Goal: Find specific page/section: Find specific page/section

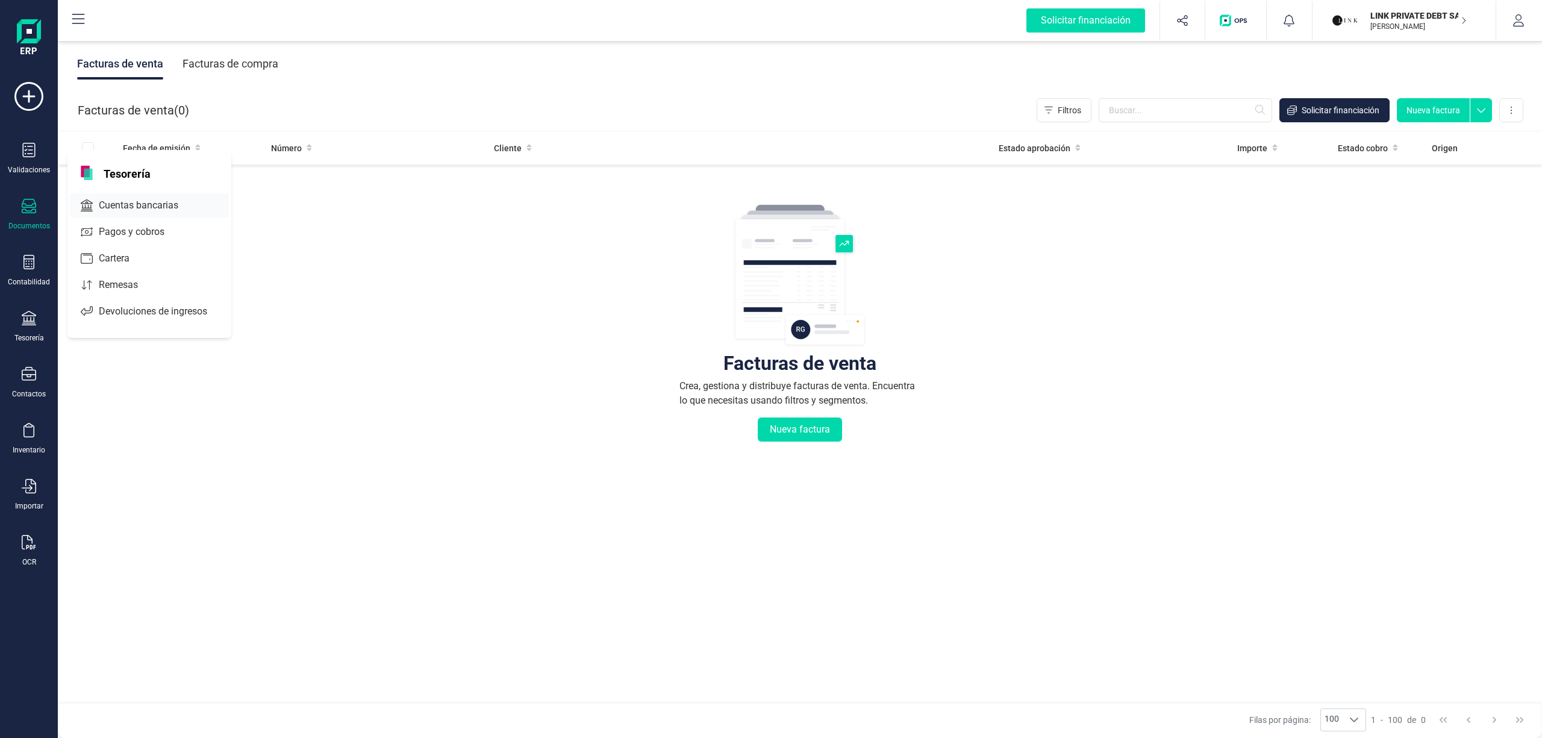
click at [155, 203] on span "Cuentas bancarias" at bounding box center [147, 205] width 106 height 14
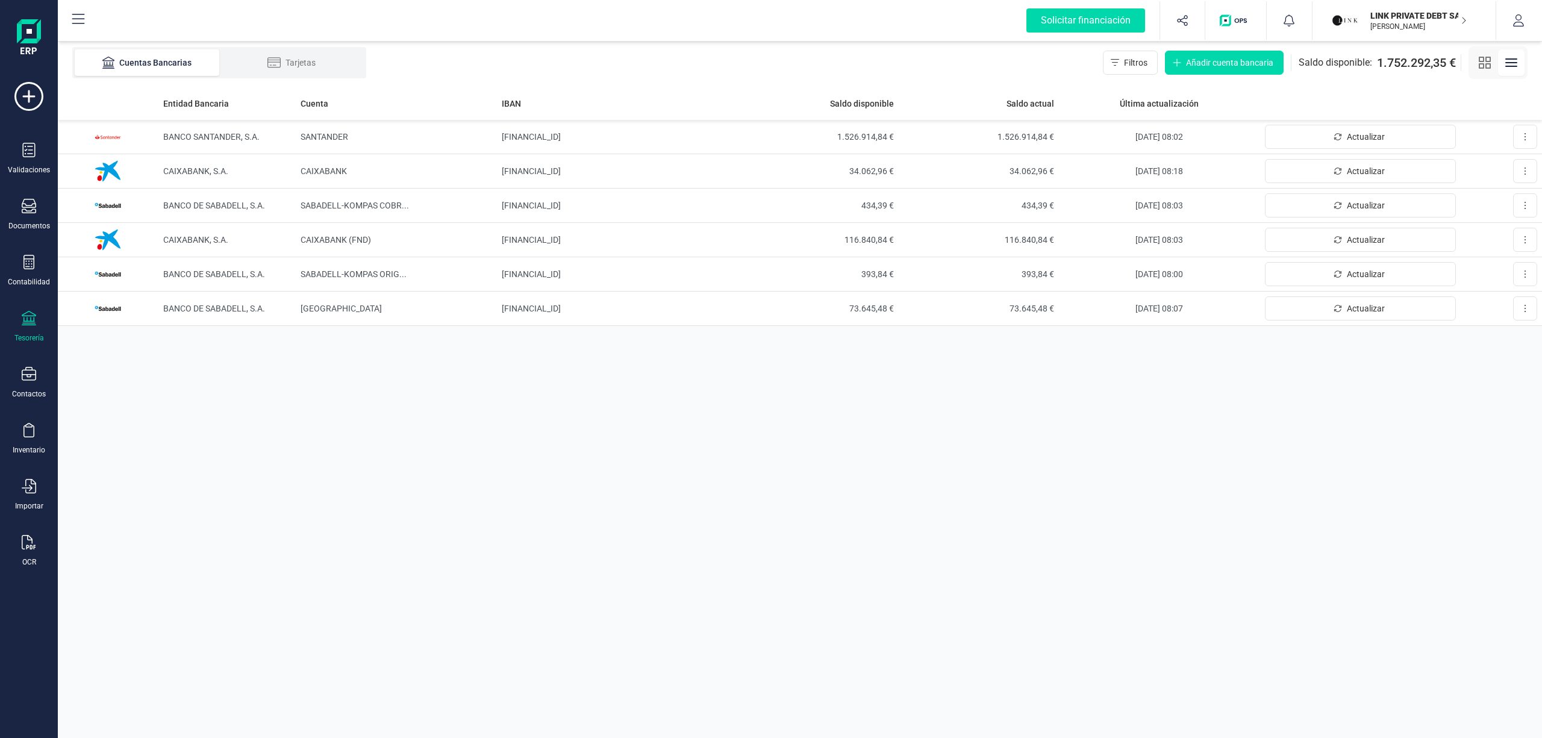
click at [1423, 19] on p "LINK PRIVATE DEBT SA" at bounding box center [1418, 16] width 96 height 12
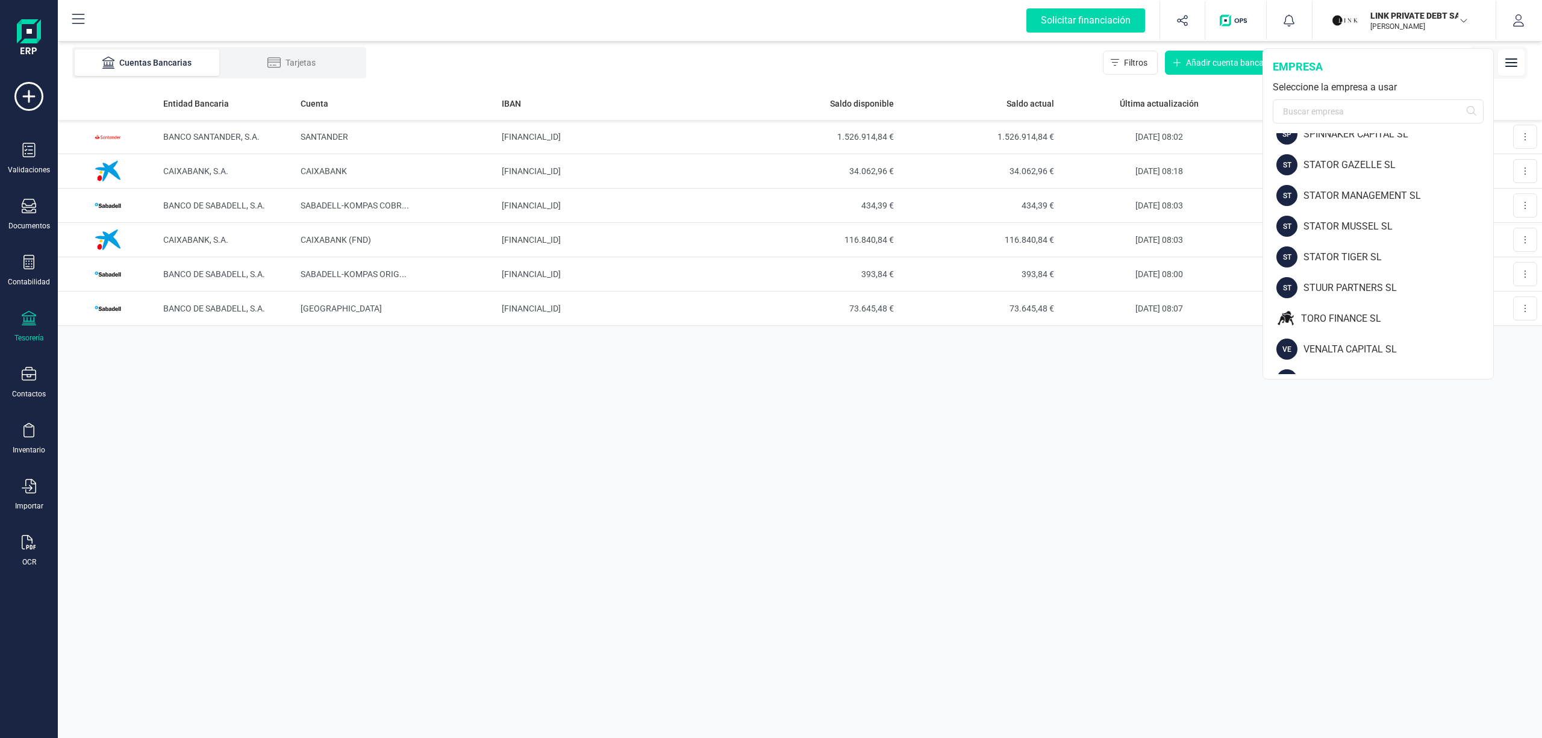
scroll to position [1572, 0]
click at [1360, 290] on div "TORO FINANCE SL" at bounding box center [1397, 297] width 192 height 14
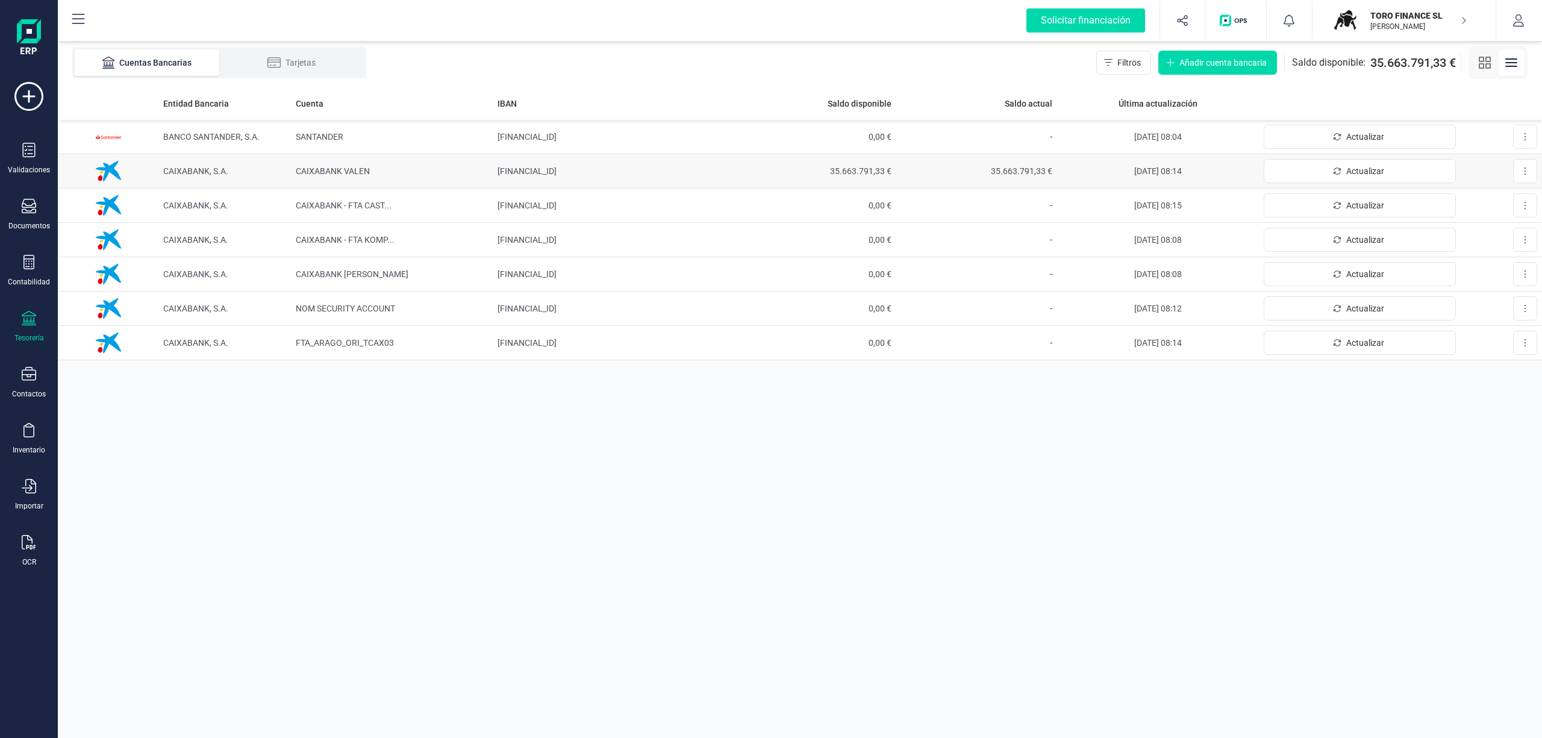
click at [837, 169] on span "35.663.791,33 €" at bounding box center [816, 171] width 152 height 12
